Goal: Task Accomplishment & Management: Use online tool/utility

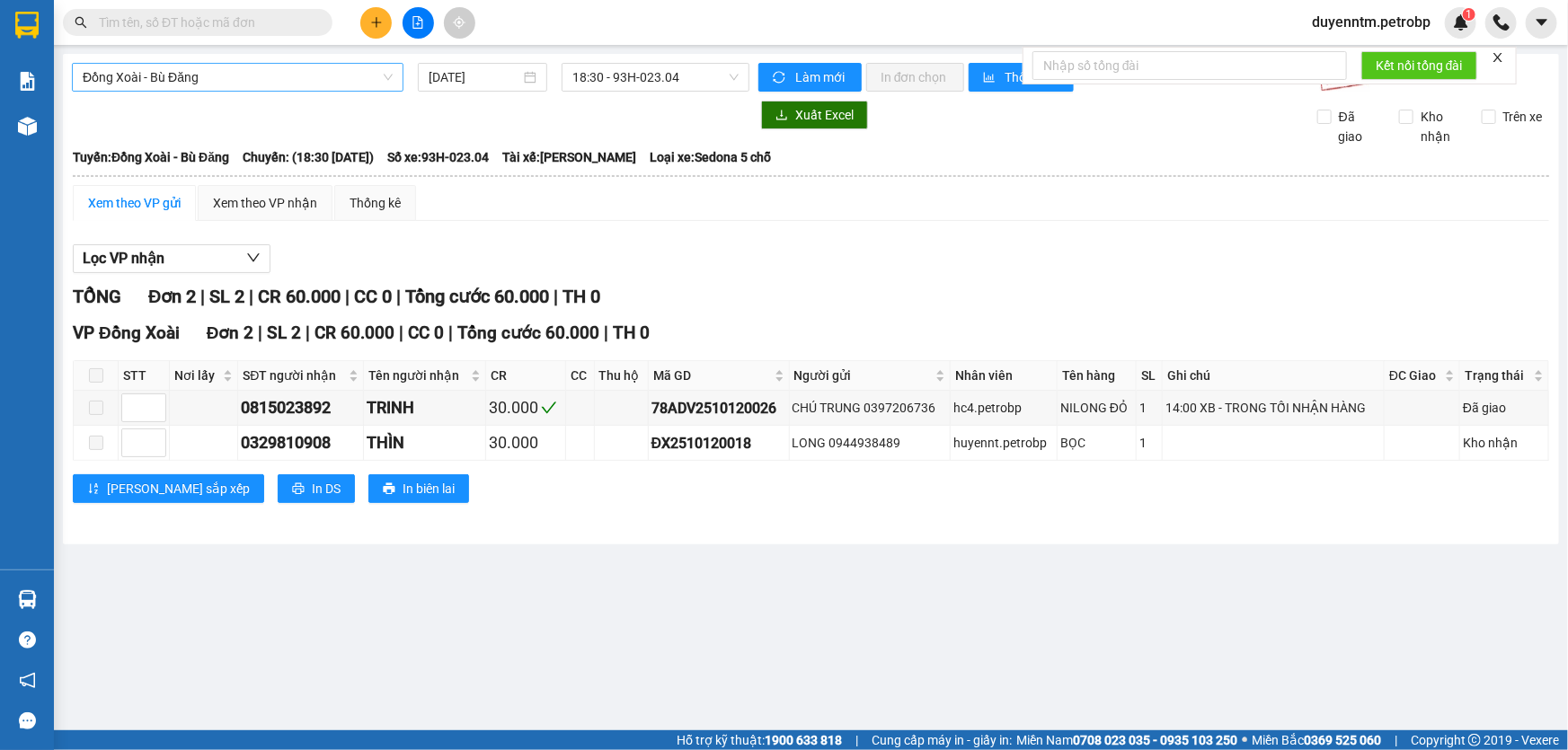
click at [357, 77] on span "Đồng Xoài - Bù Đăng" at bounding box center [237, 78] width 310 height 27
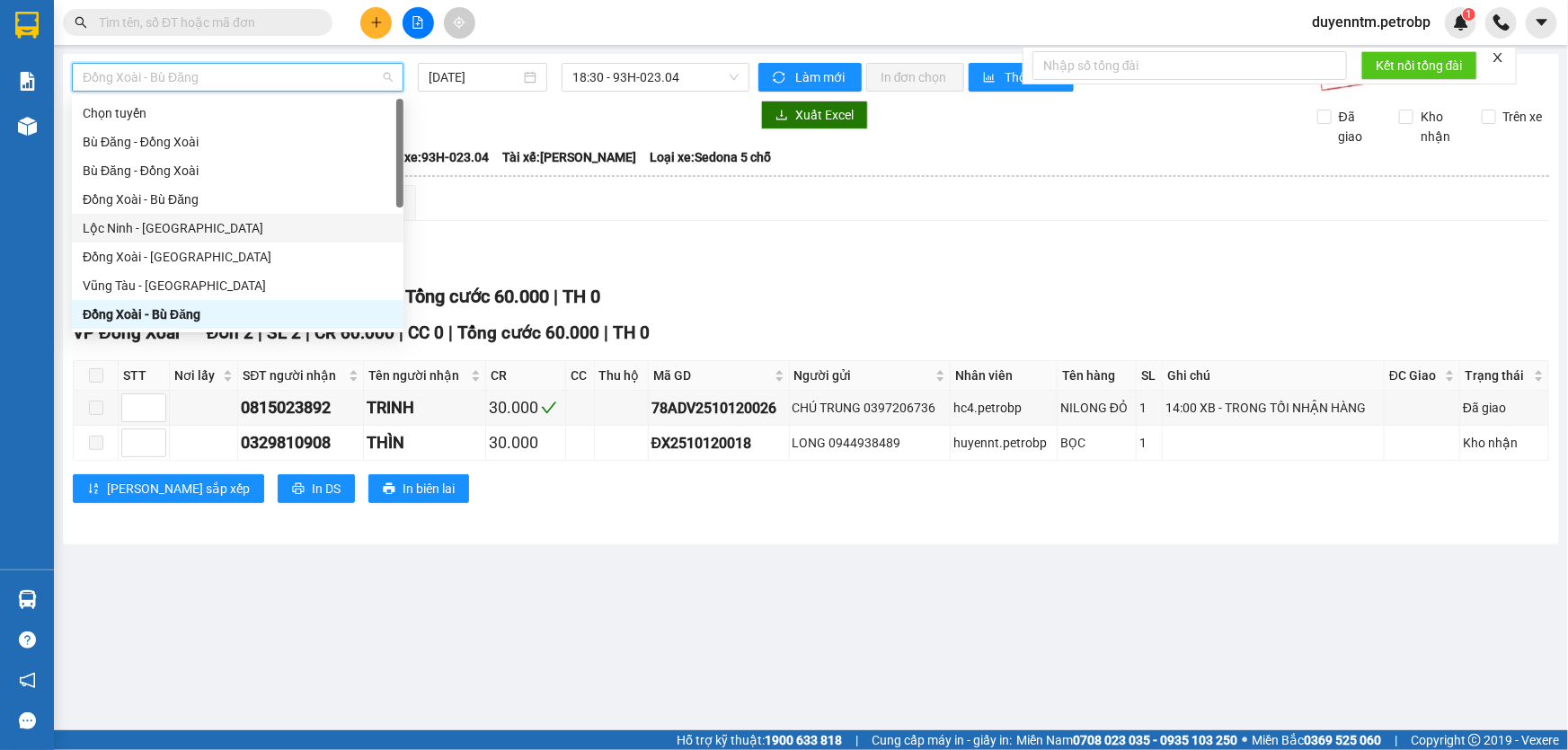
click at [156, 227] on div "Lộc Ninh - [GEOGRAPHIC_DATA]" at bounding box center [237, 229] width 310 height 20
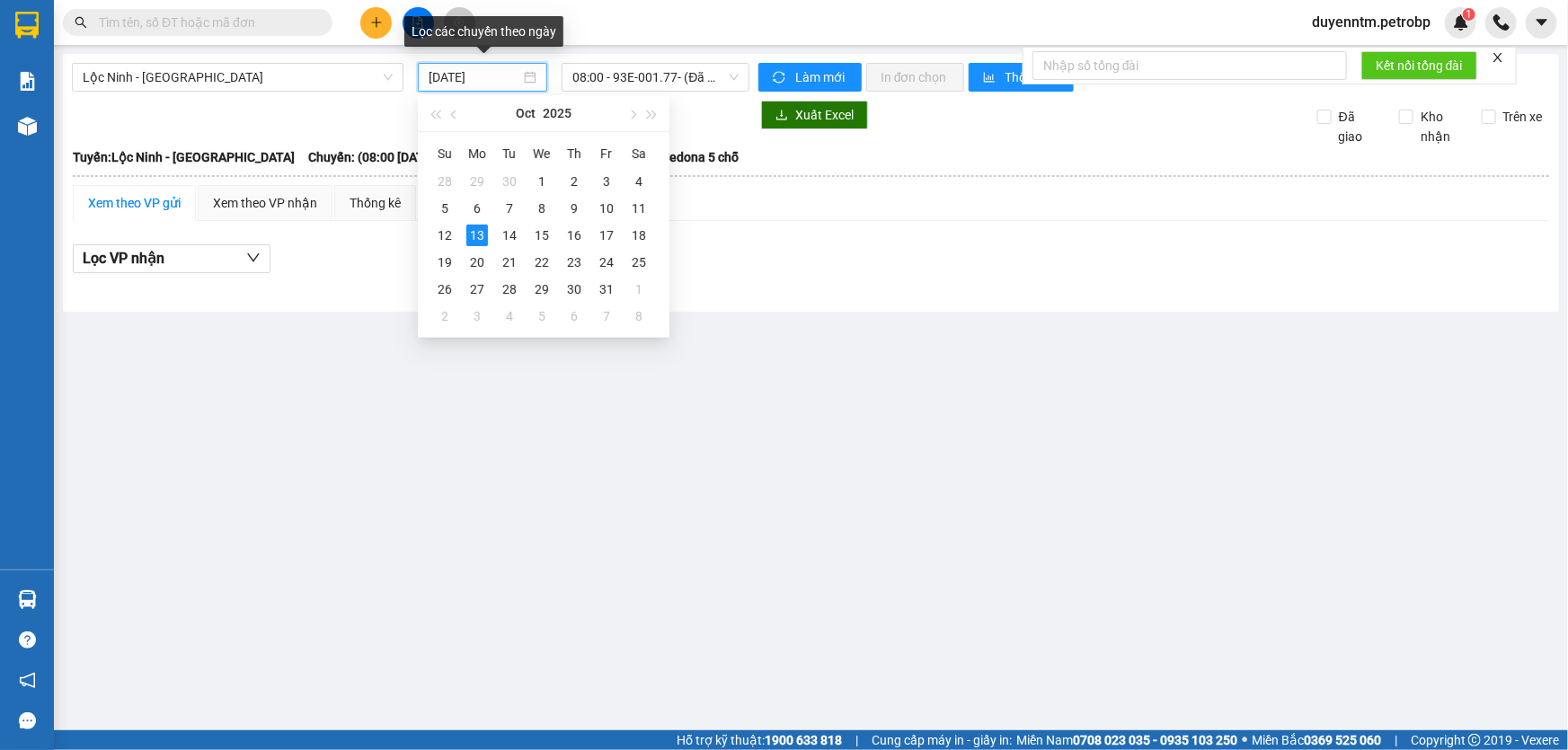
click at [436, 77] on input "[DATE]" at bounding box center [474, 78] width 91 height 20
click at [442, 228] on div "12" at bounding box center [445, 236] width 22 height 22
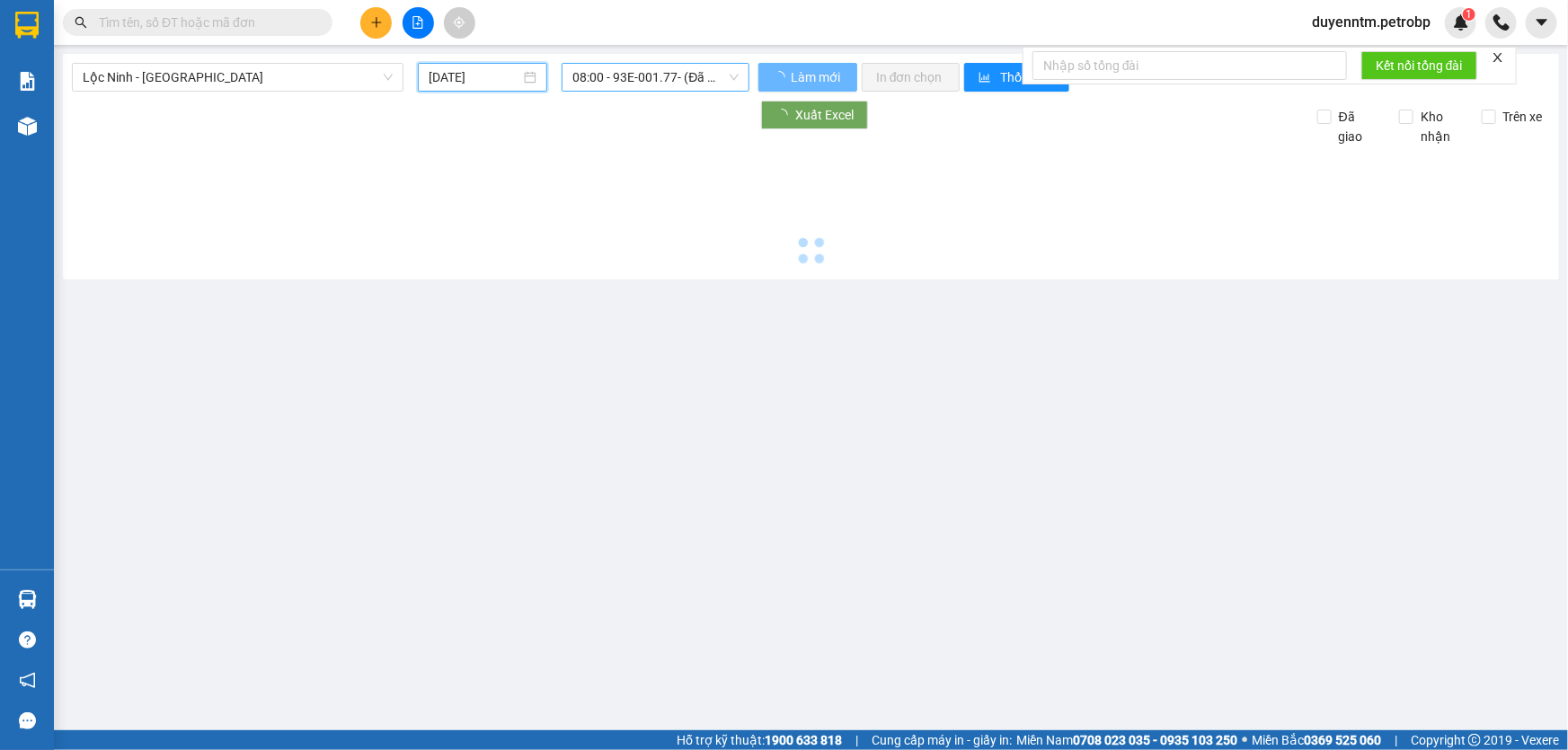
type input "[DATE]"
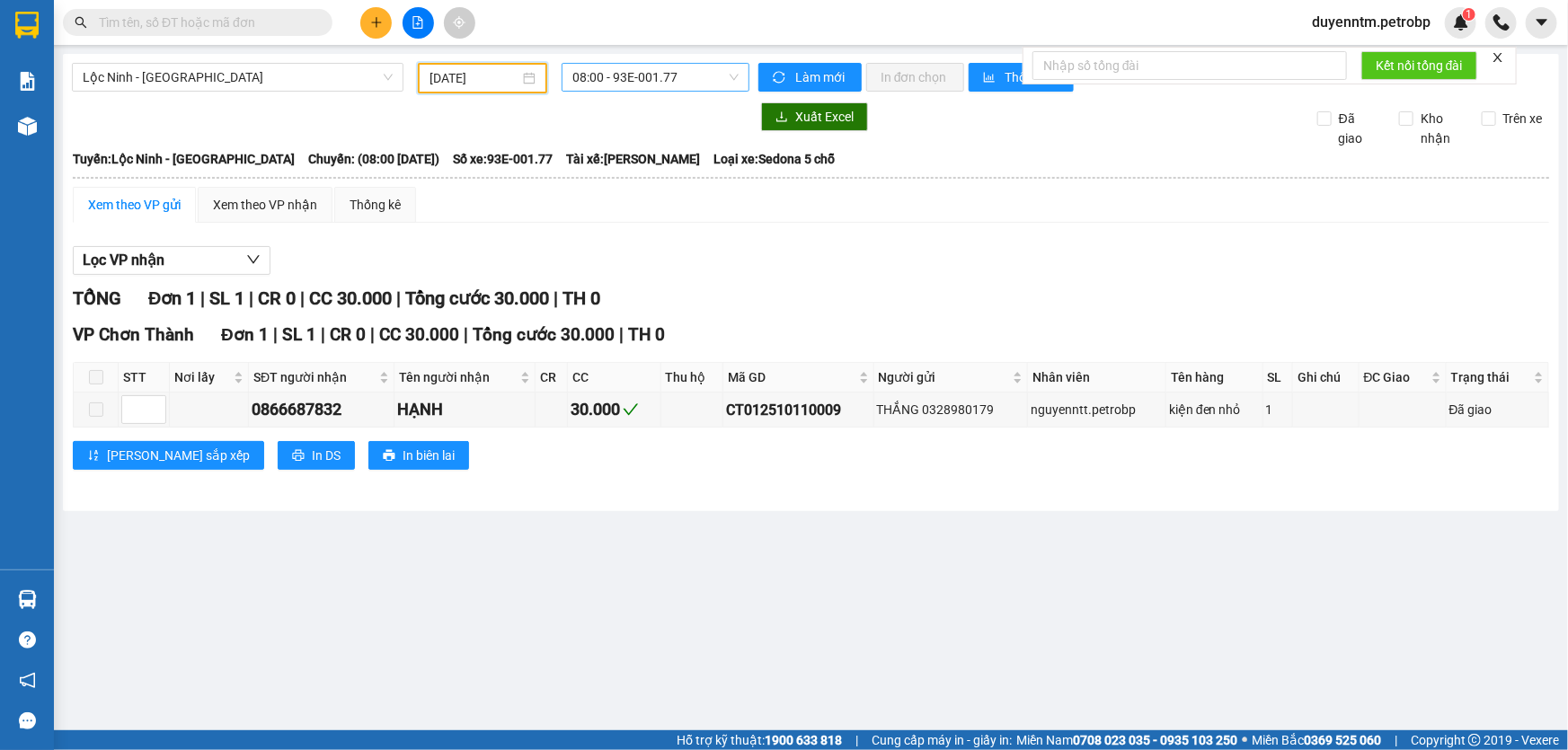
click at [611, 74] on span "08:00 - 93E-001.77" at bounding box center [655, 78] width 166 height 27
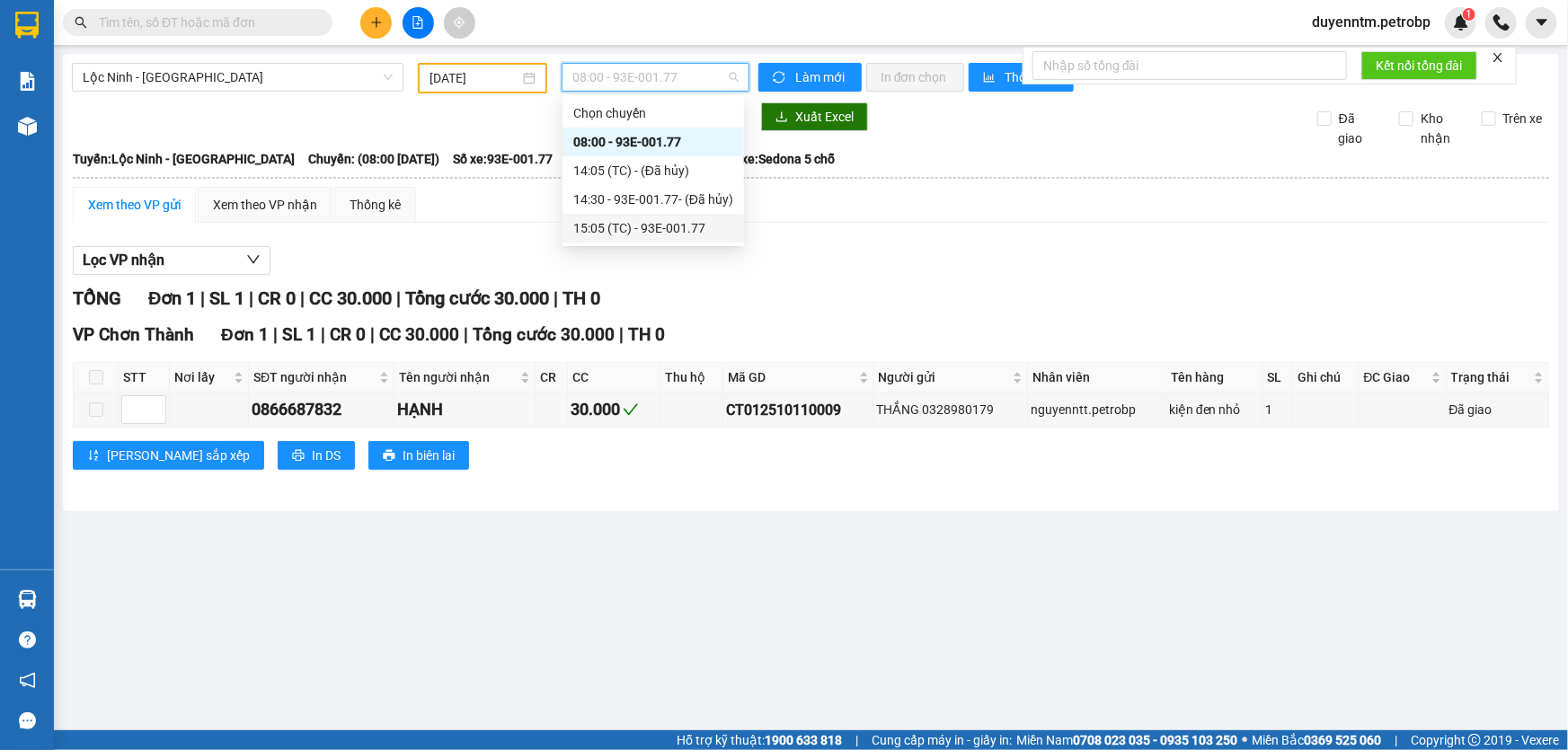
click at [652, 230] on div "15:05 (TC) - 93E-001.77" at bounding box center [653, 229] width 160 height 20
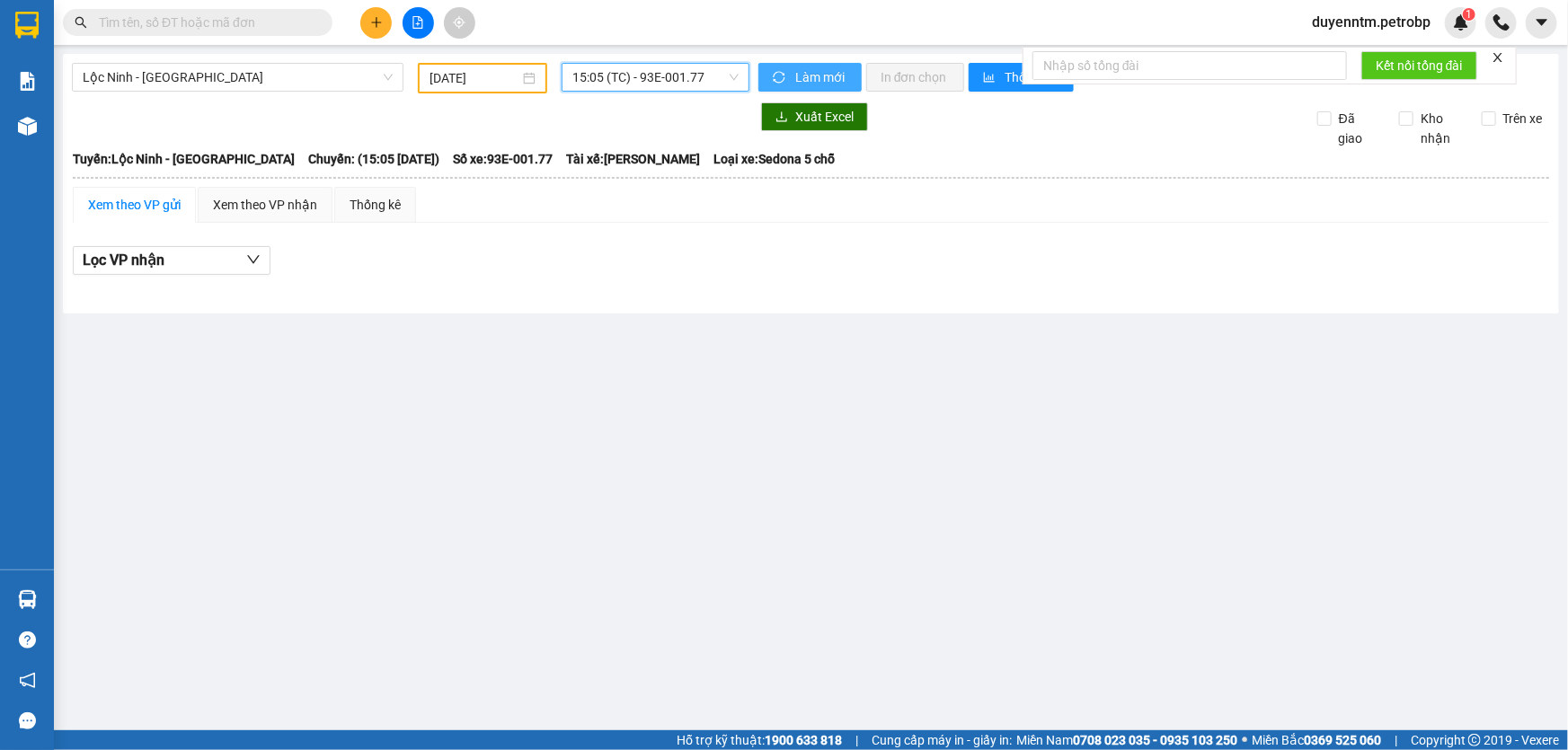
click at [810, 72] on span "Làm mới" at bounding box center [822, 78] width 52 height 20
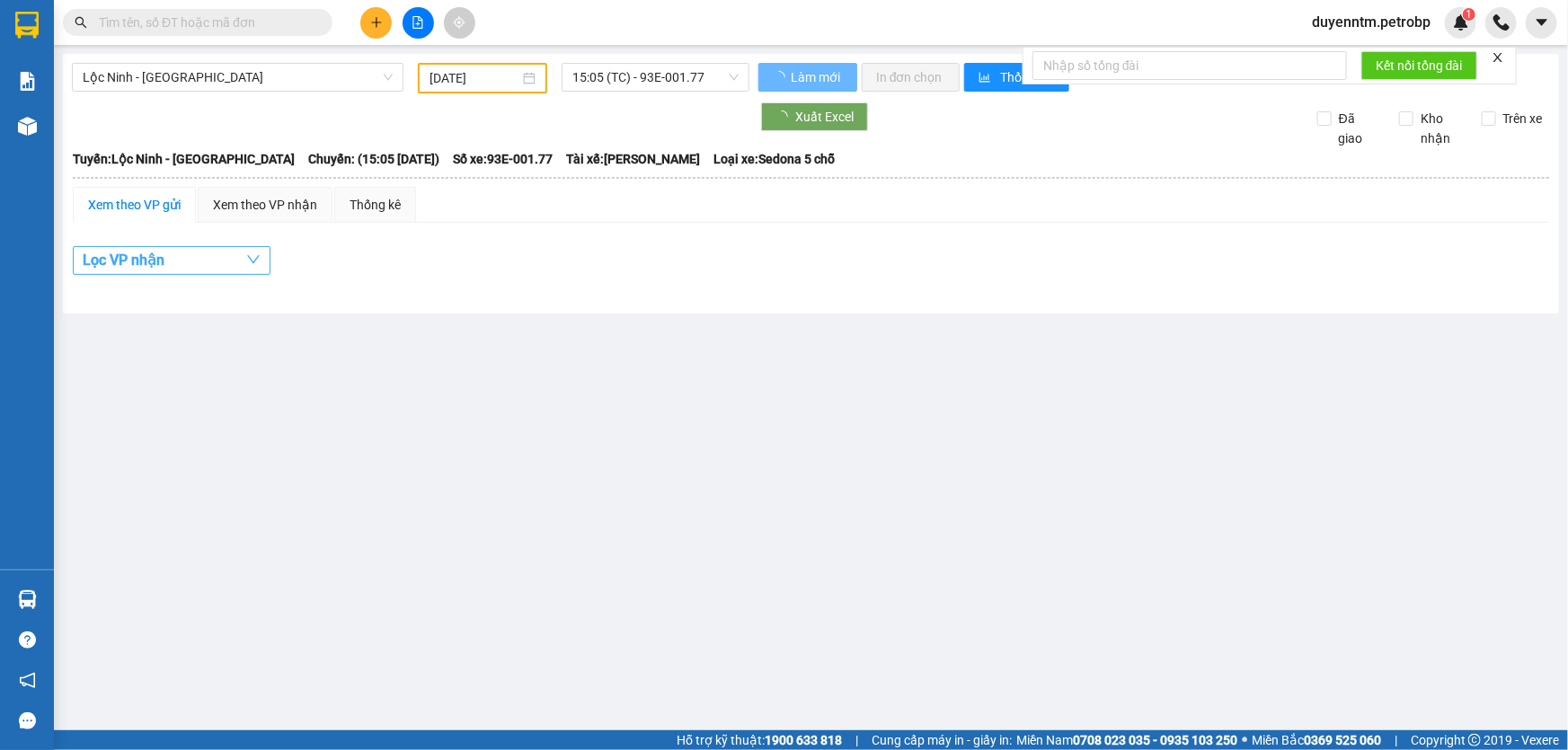
click at [181, 248] on button "Lọc VP nhận" at bounding box center [172, 260] width 198 height 29
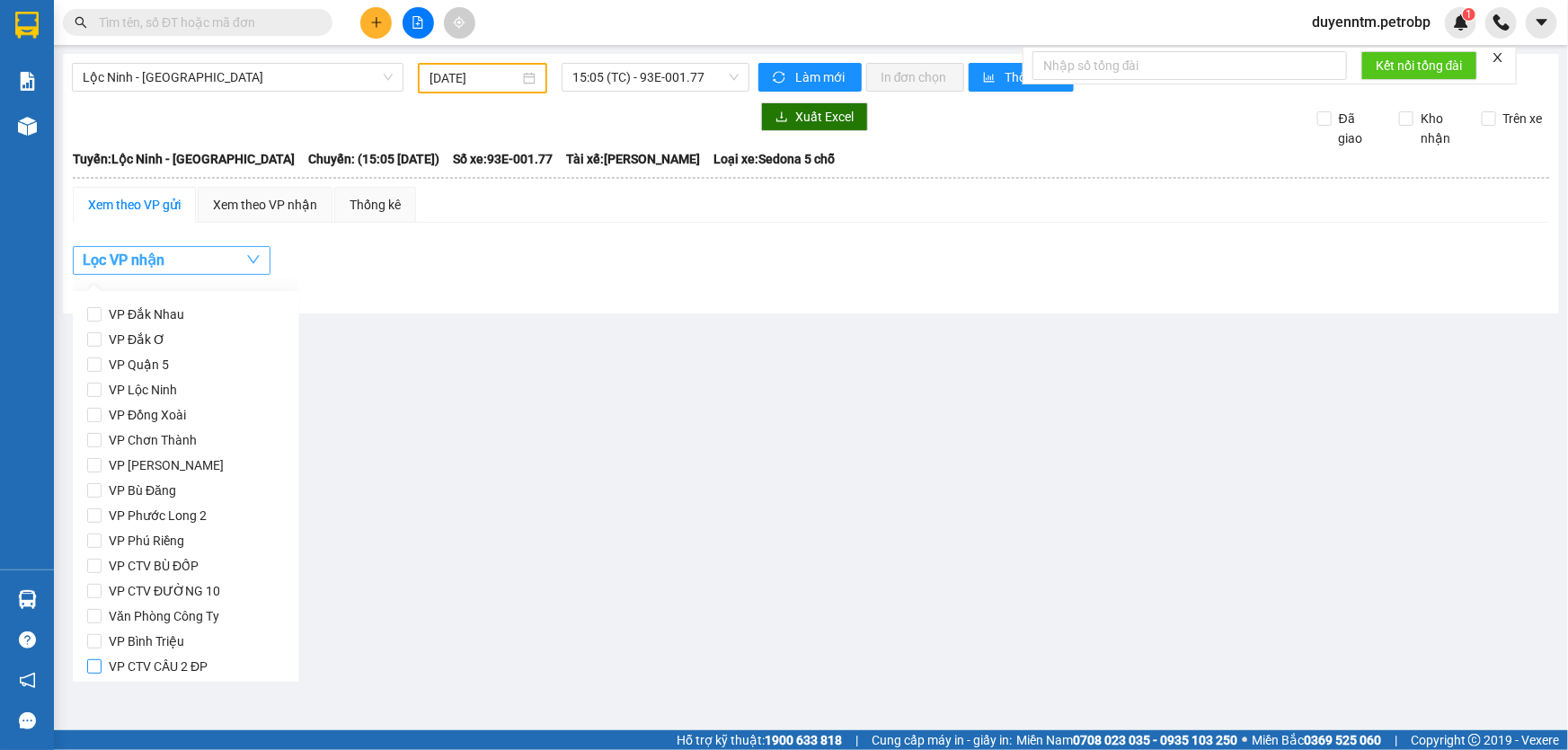
scroll to position [163, 0]
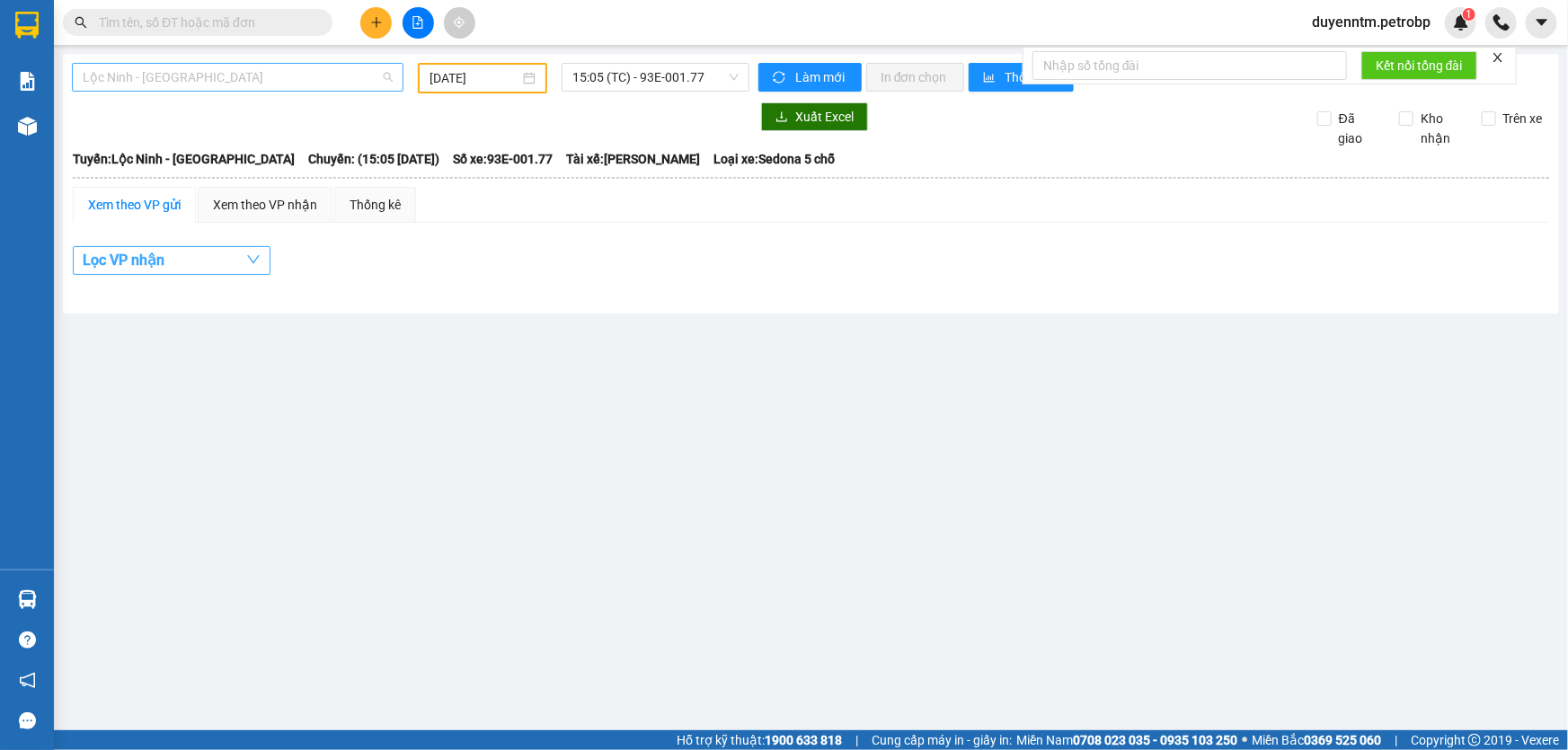
click at [201, 71] on span "Lộc Ninh - [GEOGRAPHIC_DATA]" at bounding box center [237, 78] width 310 height 27
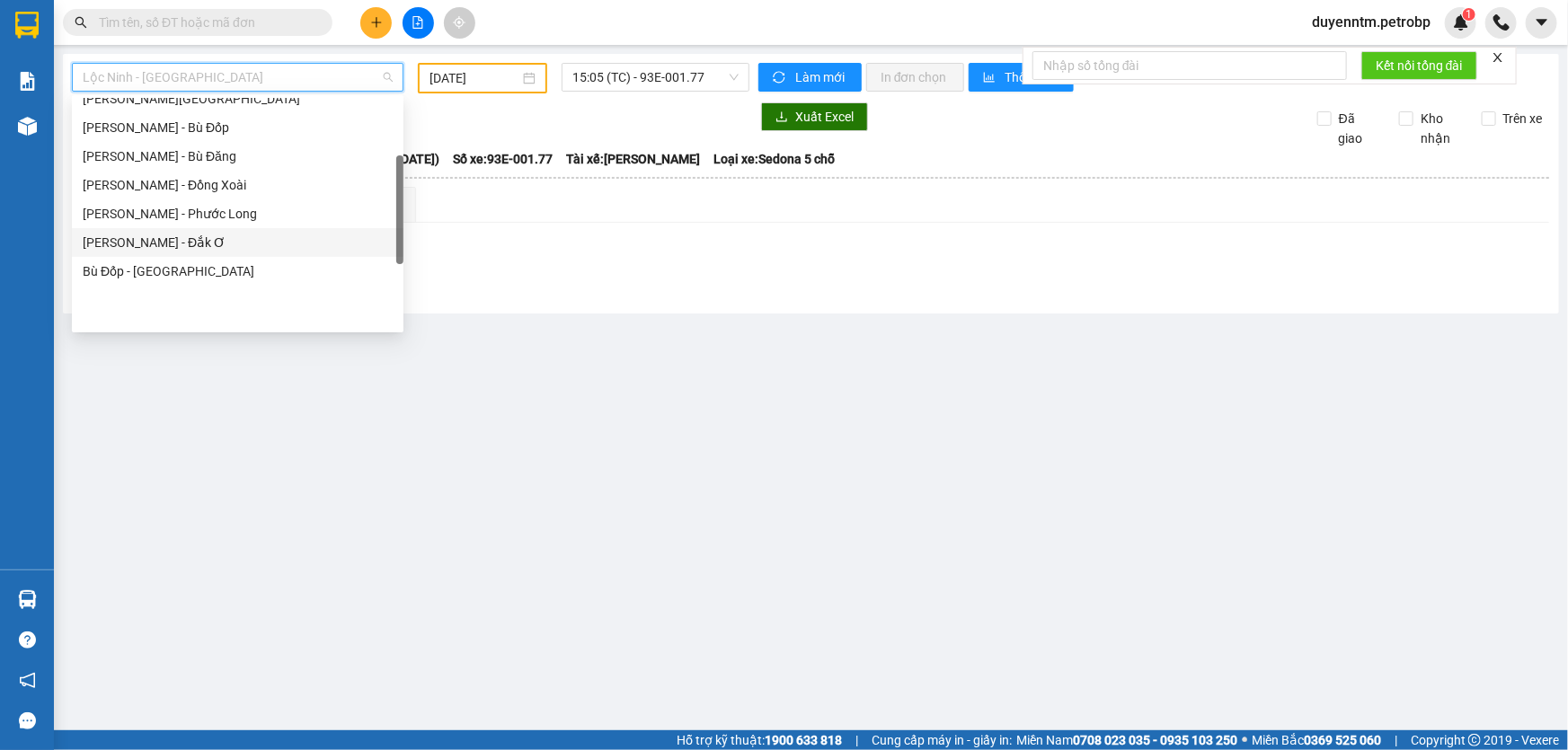
scroll to position [326, 0]
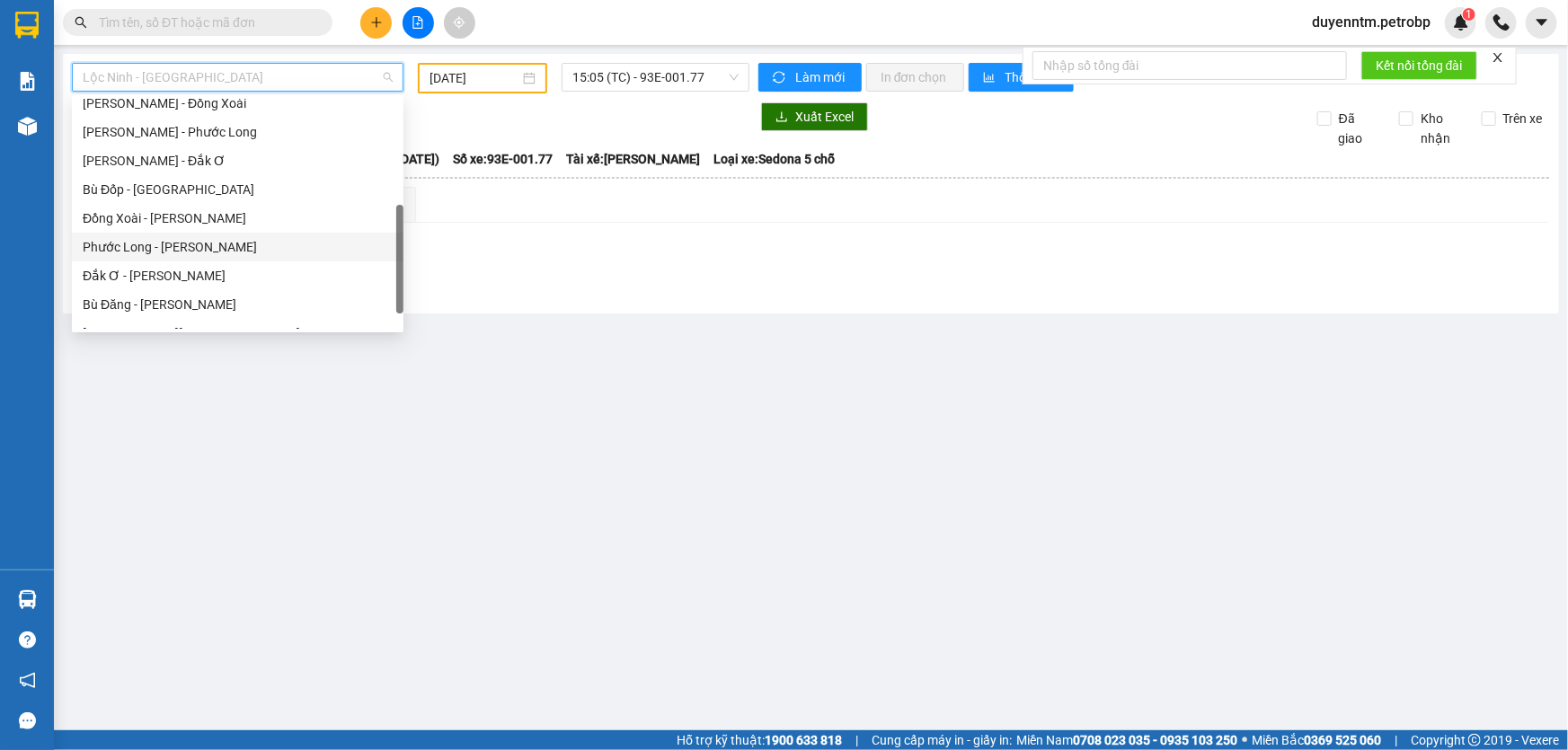
click at [166, 244] on div "Phước Long - [PERSON_NAME]" at bounding box center [237, 248] width 310 height 20
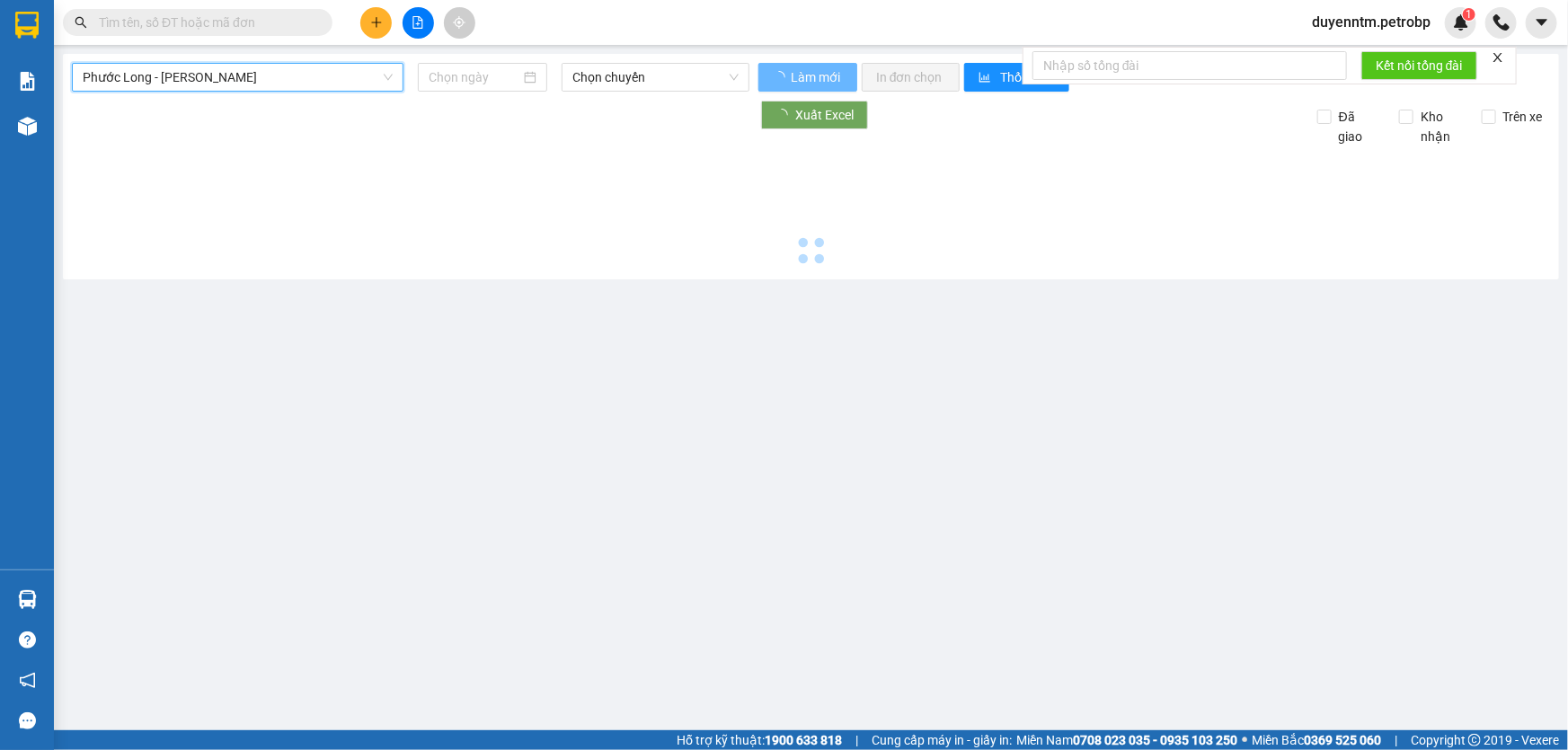
type input "[DATE]"
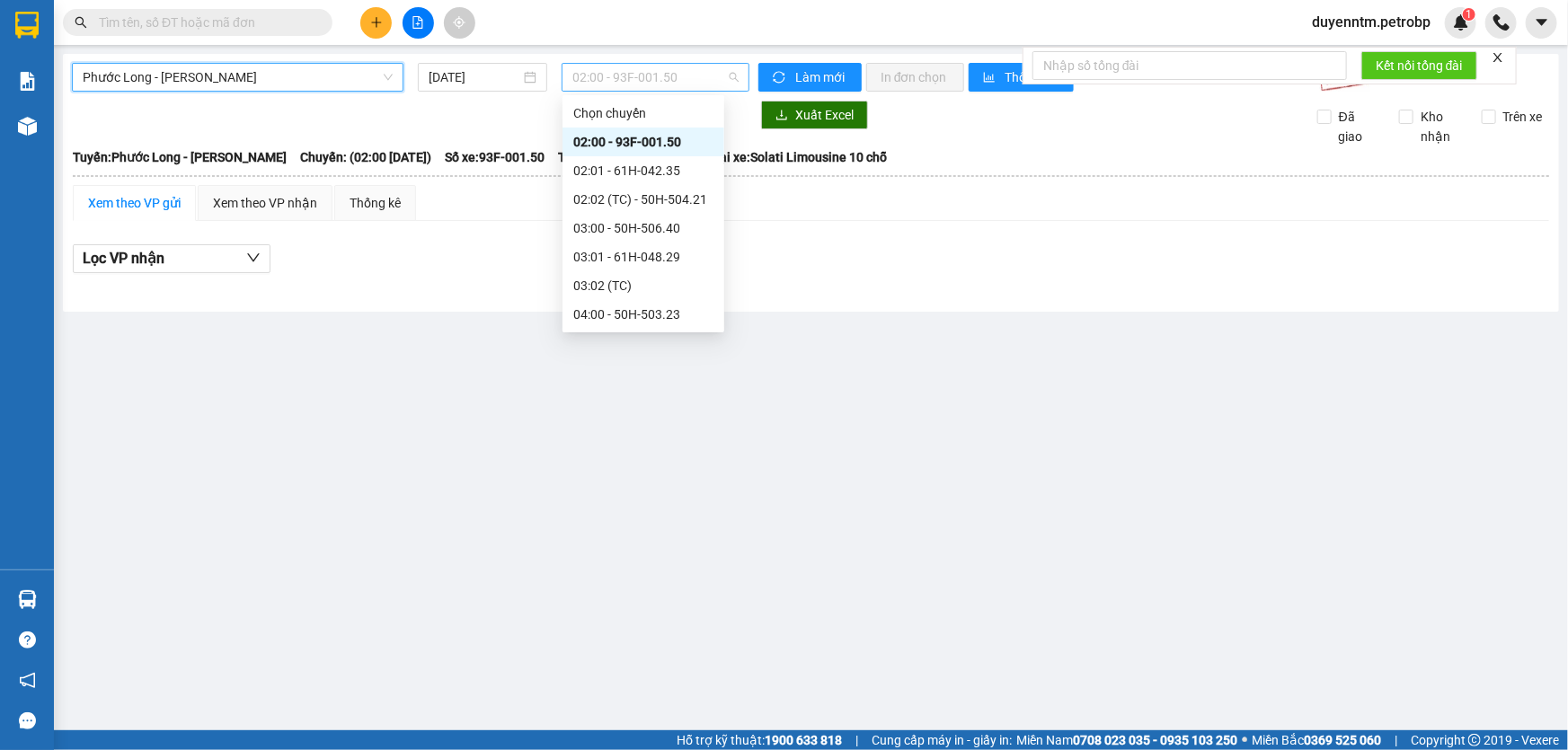
click at [623, 80] on span "02:00 - 93F-001.50" at bounding box center [655, 78] width 166 height 27
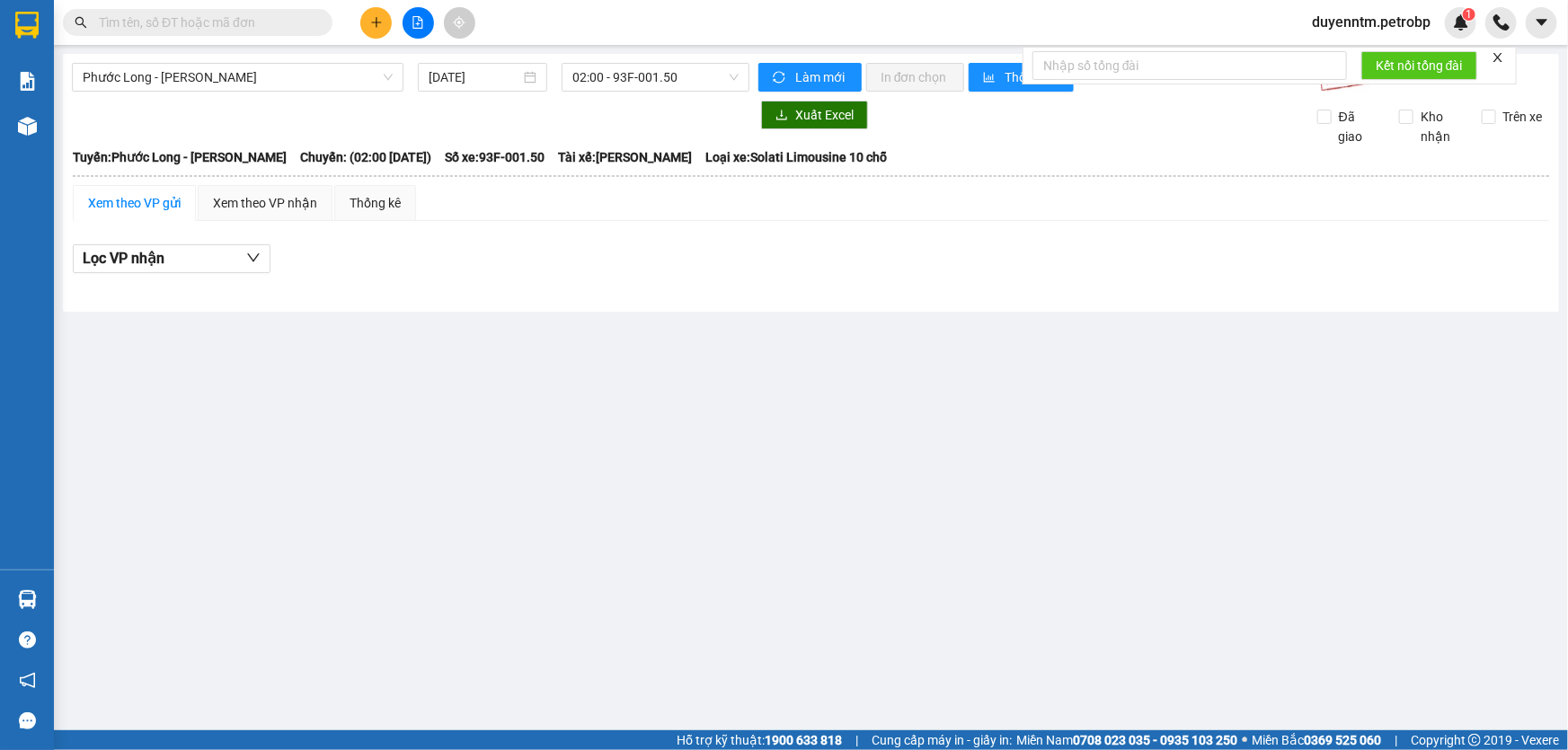
paste input "0919087889"
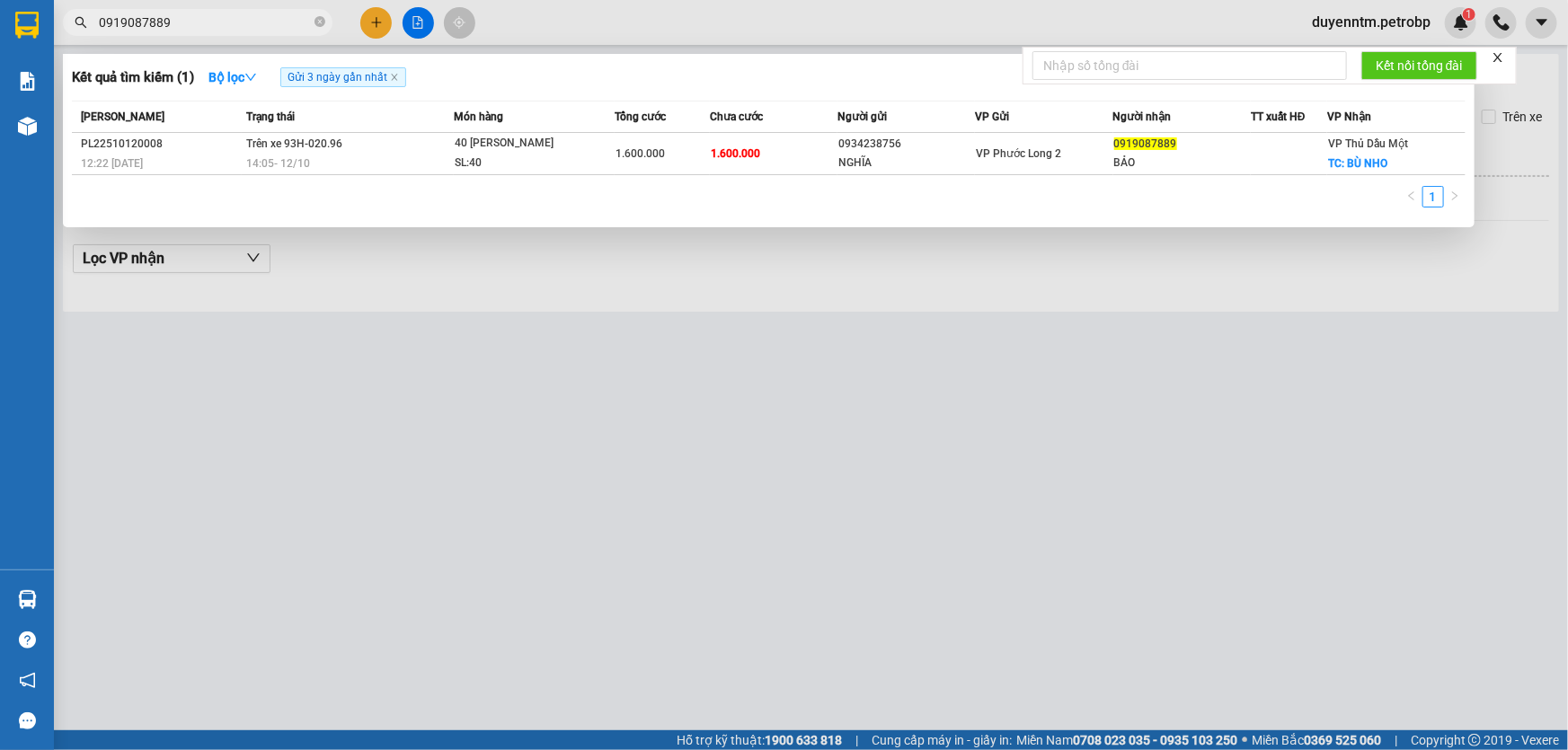
type input "0919087889"
click at [746, 342] on div at bounding box center [784, 375] width 1568 height 750
